Goal: Task Accomplishment & Management: Use online tool/utility

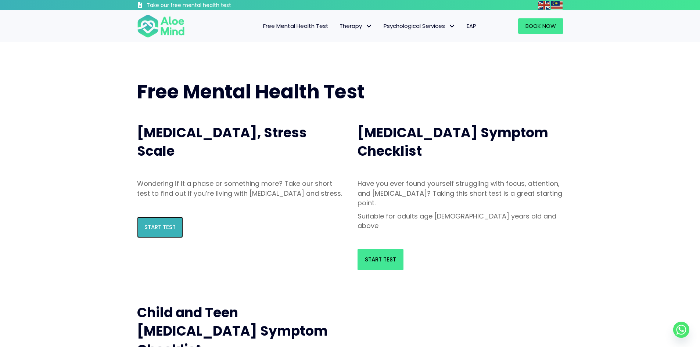
click at [172, 238] on link "Start Test" at bounding box center [160, 227] width 46 height 21
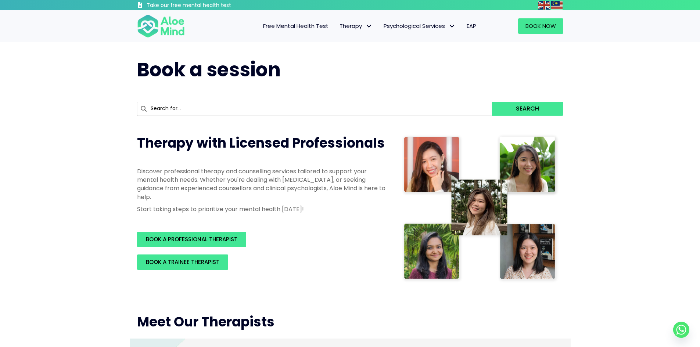
click at [295, 29] on span "Free Mental Health Test" at bounding box center [295, 26] width 65 height 8
